Goal: Information Seeking & Learning: Learn about a topic

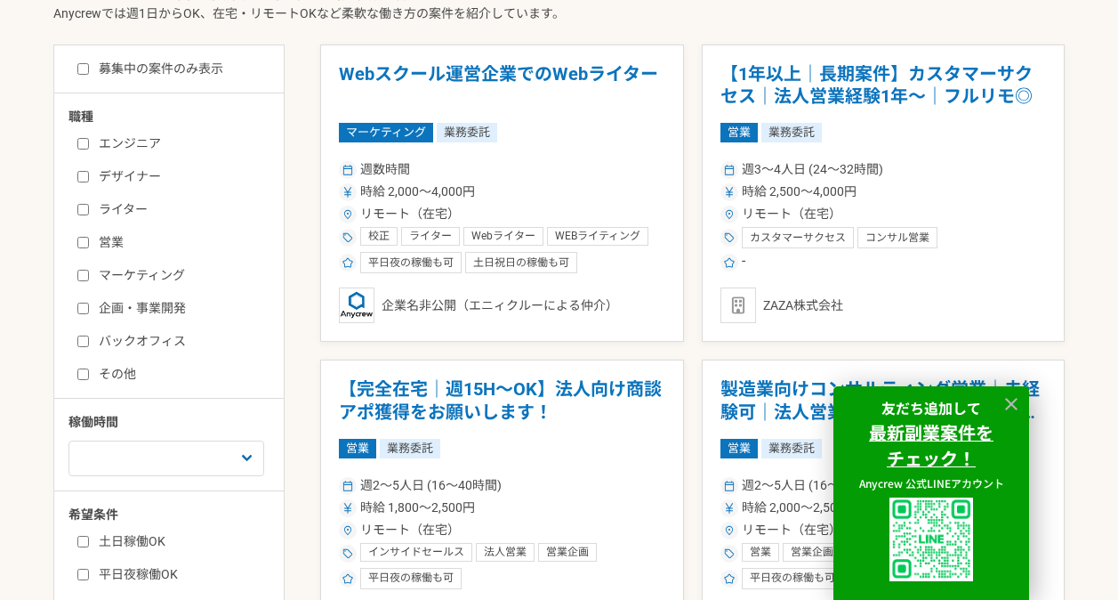
scroll to position [453, 0]
click at [101, 70] on label "募集中の案件のみ表示" at bounding box center [150, 69] width 146 height 19
click at [89, 70] on input "募集中の案件のみ表示" at bounding box center [83, 70] width 12 height 12
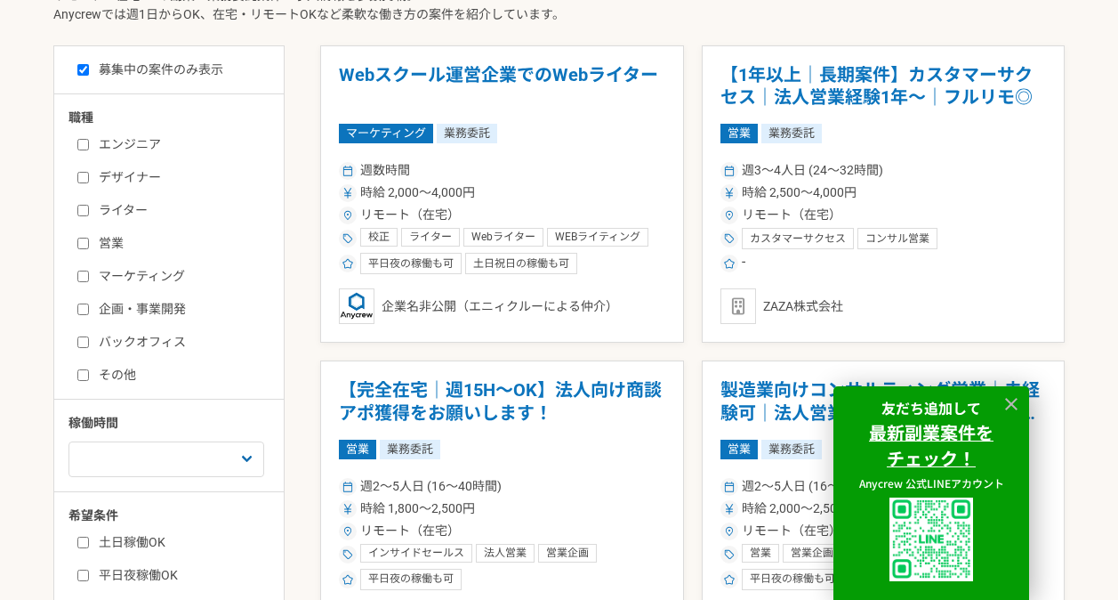
checkbox input "true"
click at [125, 380] on label "その他" at bounding box center [179, 375] width 205 height 19
click at [89, 380] on input "その他" at bounding box center [83, 375] width 12 height 12
checkbox input "true"
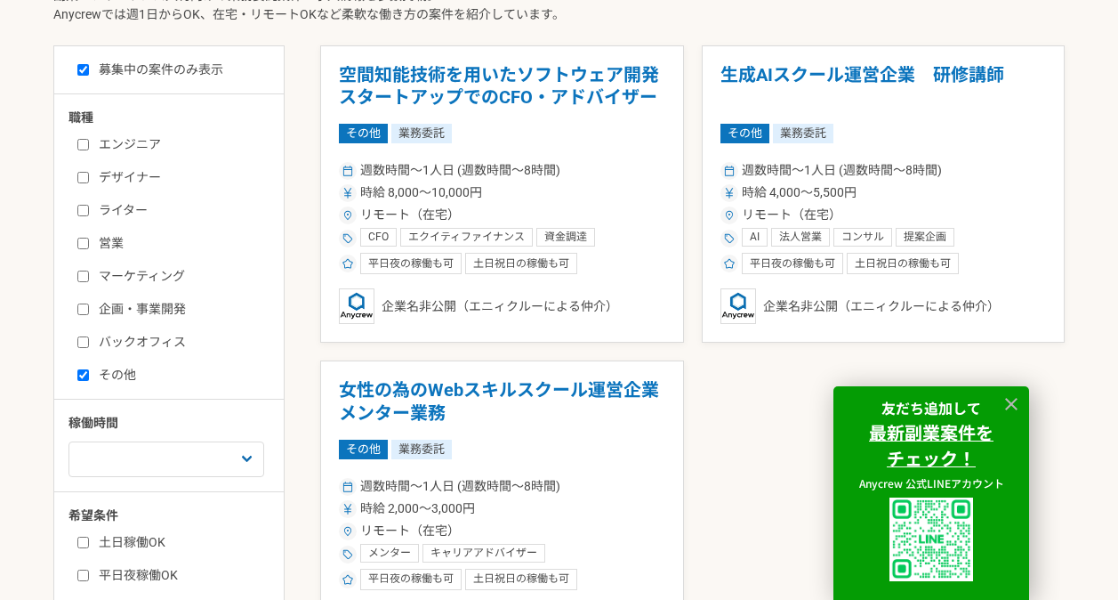
click at [160, 348] on label "バックオフィス" at bounding box center [179, 342] width 205 height 19
click at [89, 348] on input "バックオフィス" at bounding box center [83, 342] width 12 height 12
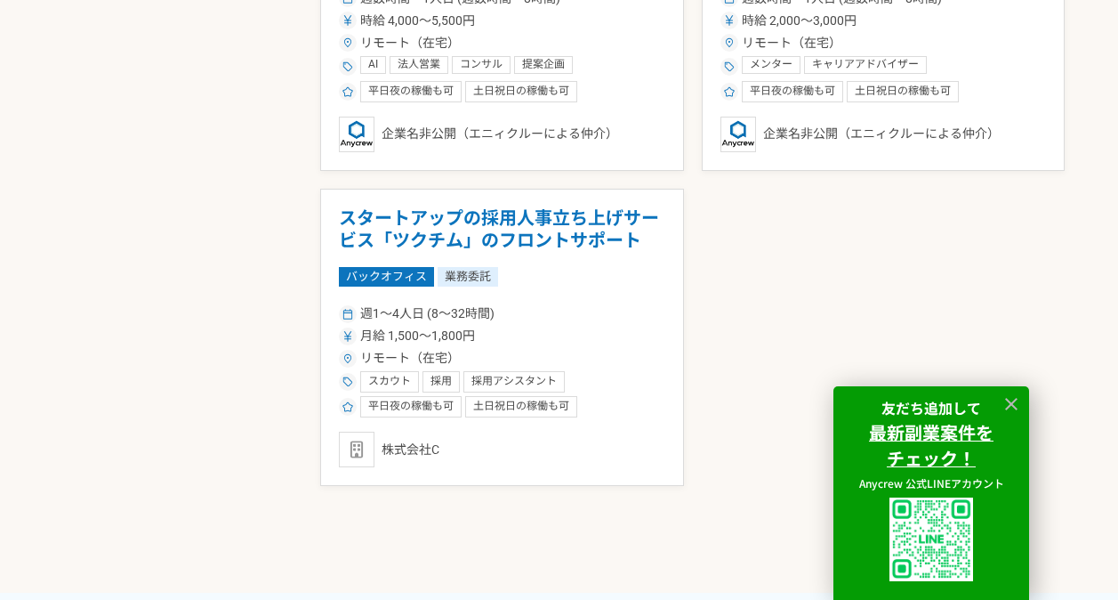
scroll to position [1262, 0]
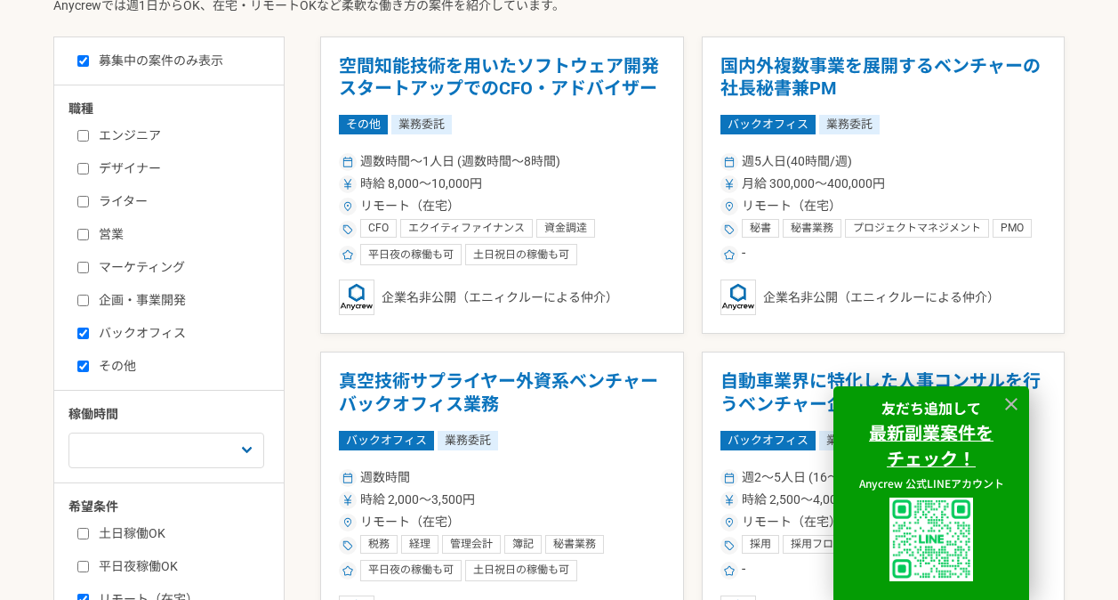
scroll to position [441, 0]
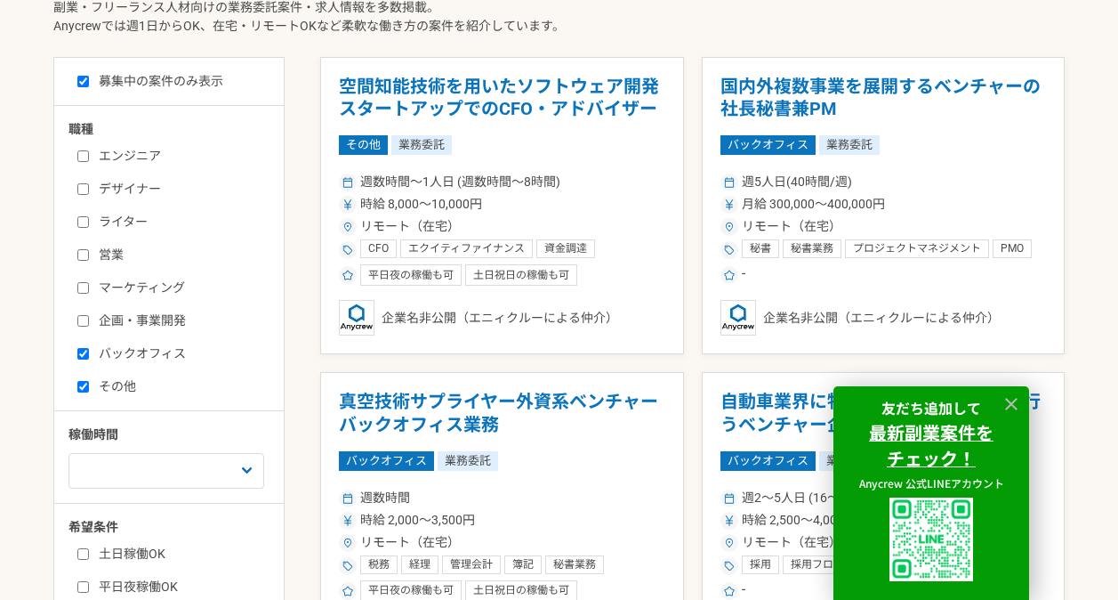
click at [170, 346] on label "バックオフィス" at bounding box center [179, 353] width 205 height 19
click at [89, 348] on input "バックオフィス" at bounding box center [83, 354] width 12 height 12
checkbox input "false"
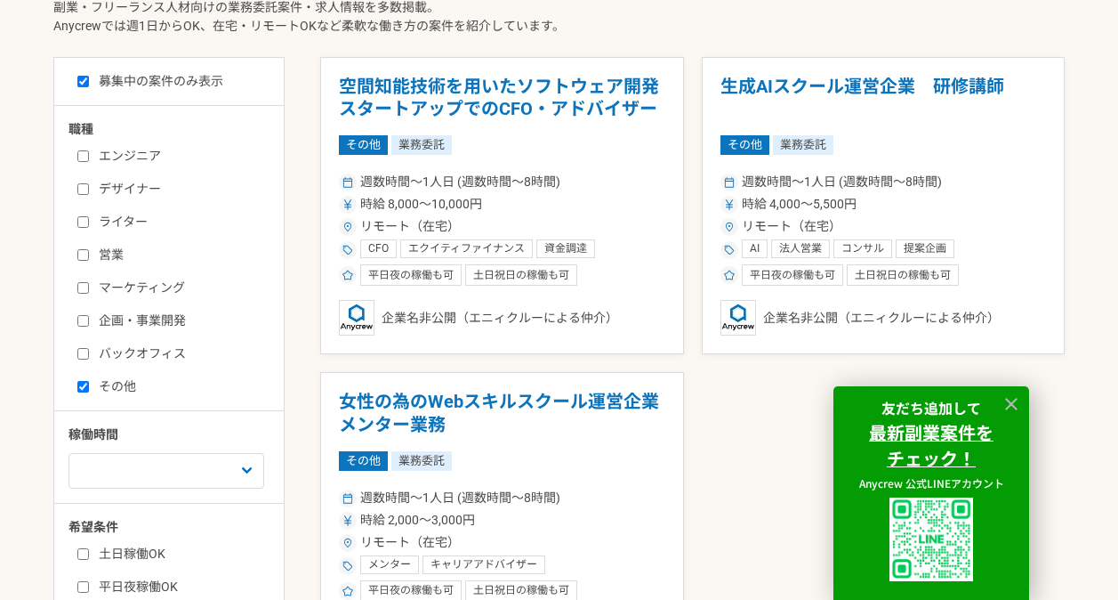
click at [124, 384] on label "その他" at bounding box center [179, 386] width 205 height 19
click at [89, 384] on input "その他" at bounding box center [83, 387] width 12 height 12
checkbox input "false"
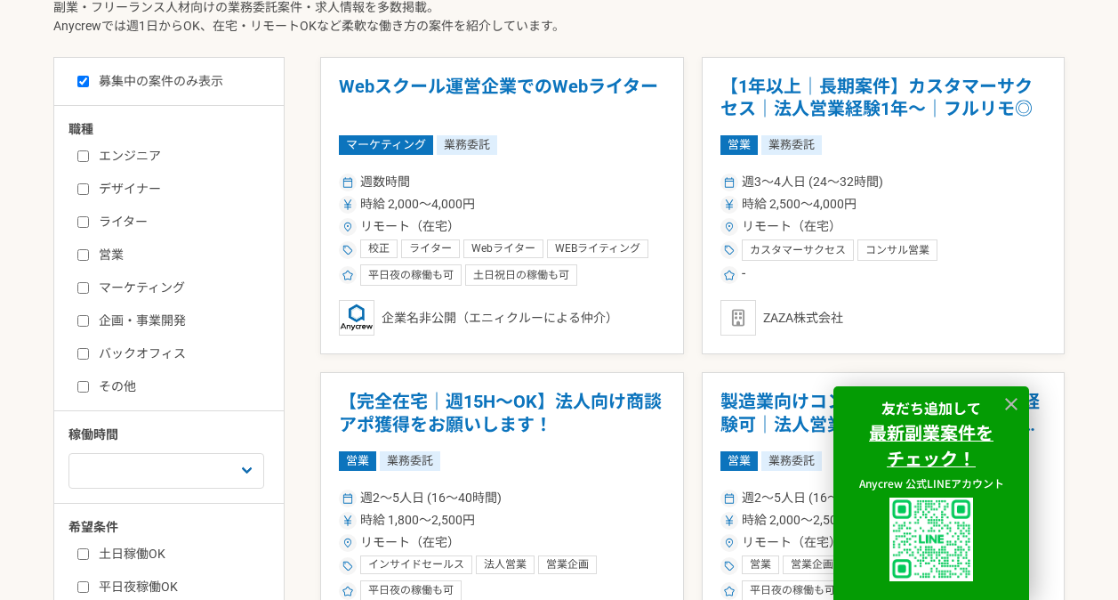
click at [157, 331] on div "エンジニア デザイナー ライター 営業 マーケティング 企画・事業開発 バックオフィス その他" at bounding box center [176, 268] width 214 height 254
click at [157, 324] on label "企画・事業開発" at bounding box center [179, 320] width 205 height 19
click at [89, 324] on input "企画・事業開発" at bounding box center [83, 321] width 12 height 12
checkbox input "true"
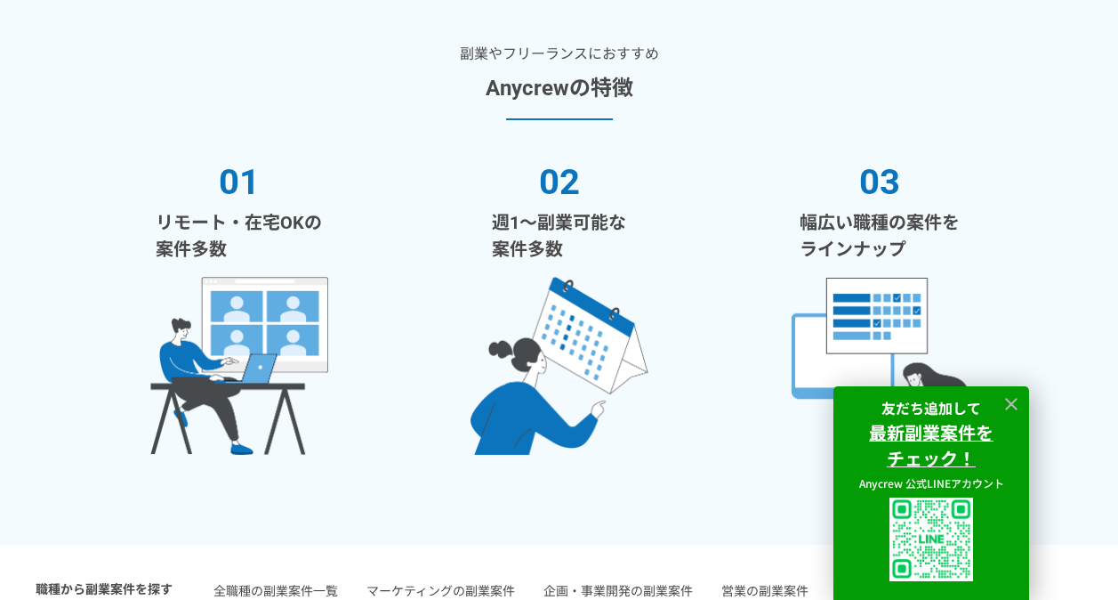
scroll to position [441, 0]
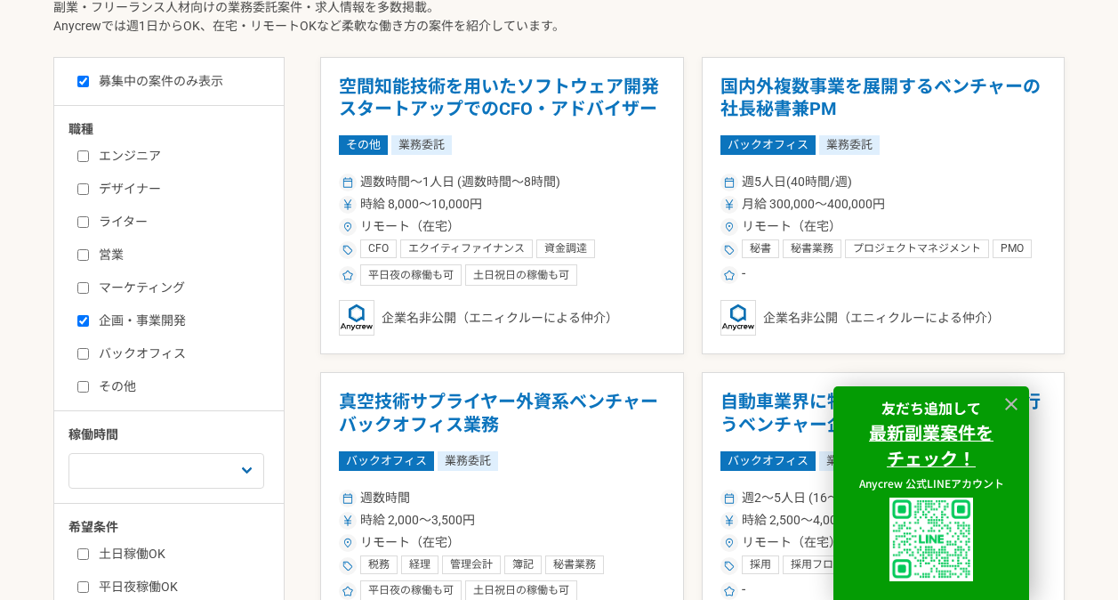
scroll to position [453, 0]
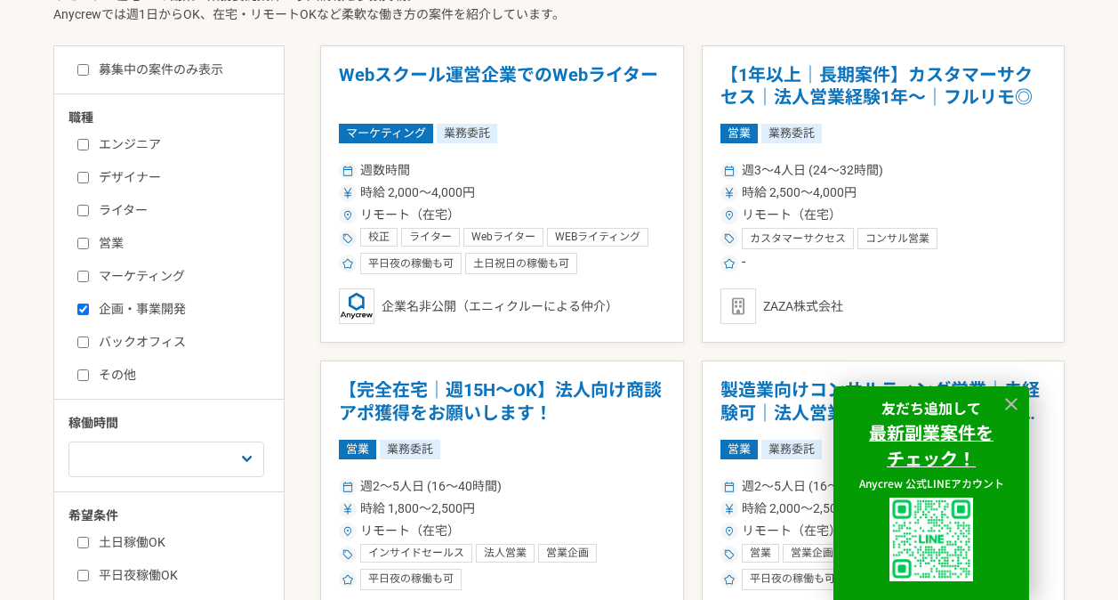
checkbox input "false"
